Goal: Information Seeking & Learning: Compare options

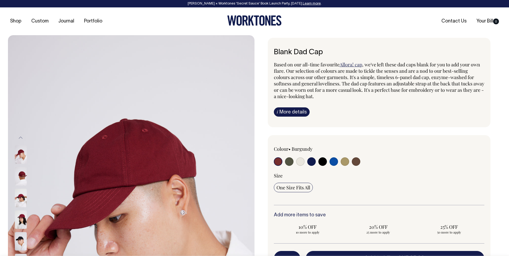
click at [215, 18] on div at bounding box center [254, 21] width 164 height 12
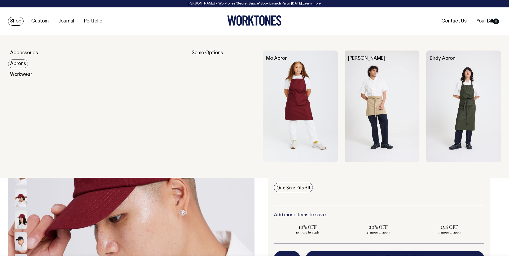
click at [23, 67] on link "Aprons" at bounding box center [18, 64] width 20 height 9
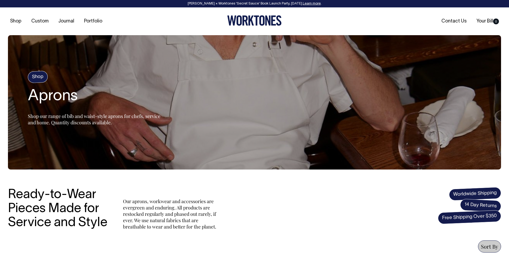
click at [175, 78] on section "Shop Aprons Shop our range of bib and waist-style aprons for chefs, service and…" at bounding box center [254, 102] width 493 height 135
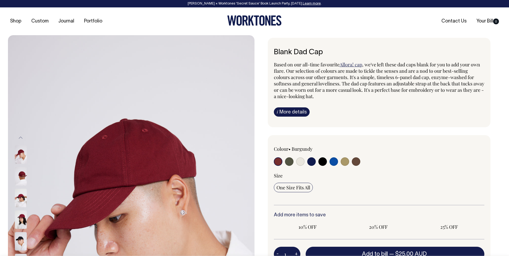
click at [356, 164] on input "radio" at bounding box center [356, 162] width 8 height 8
radio input "true"
select select "Espresso"
